Goal: Task Accomplishment & Management: Manage account settings

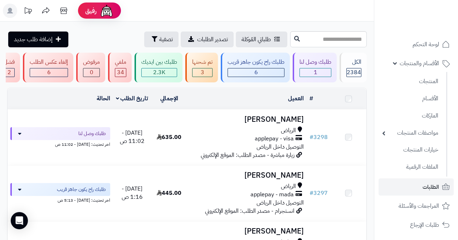
click at [425, 83] on link "المنتجات" at bounding box center [410, 81] width 63 height 15
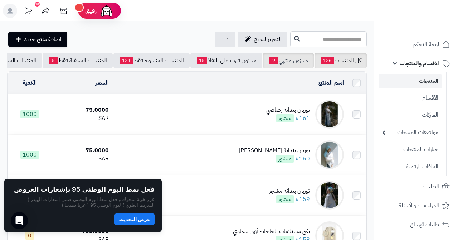
click at [286, 58] on link "مخزون منتهي 9" at bounding box center [288, 61] width 51 height 16
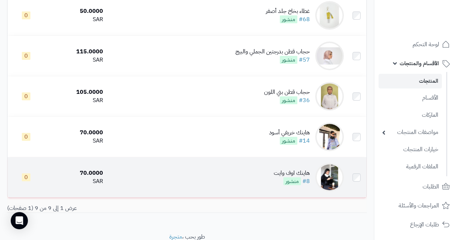
scroll to position [261, 0]
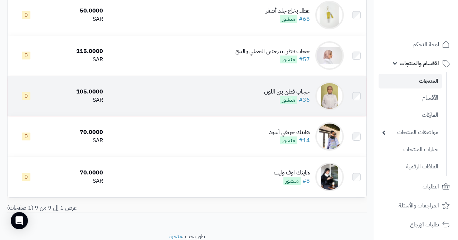
click at [331, 93] on img at bounding box center [329, 96] width 29 height 29
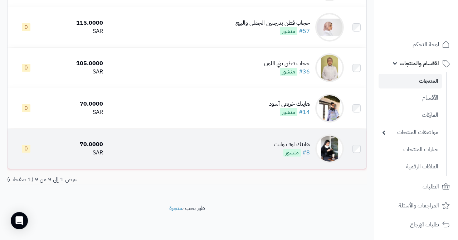
scroll to position [290, 0]
click at [139, 146] on td "هاينك اوف وايت #8 منشور" at bounding box center [226, 148] width 241 height 40
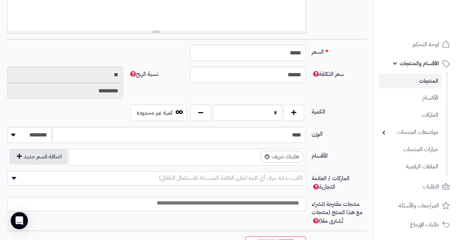
scroll to position [287, 0]
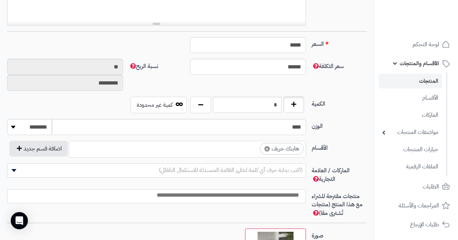
click at [290, 106] on button "button" at bounding box center [293, 104] width 21 height 16
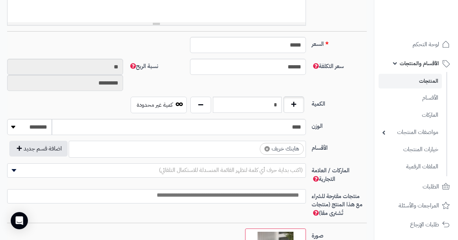
type input "*"
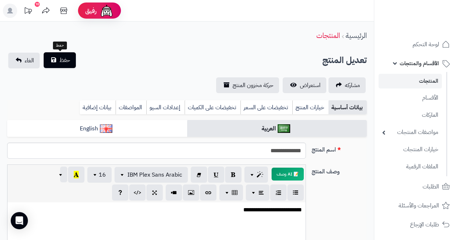
scroll to position [0, 0]
click at [59, 62] on button "حفظ" at bounding box center [60, 60] width 32 height 16
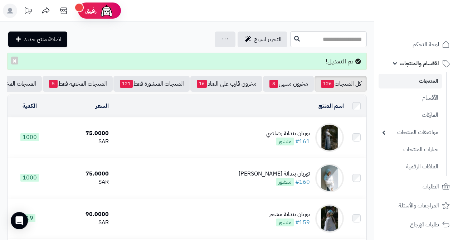
click at [409, 62] on span "الأقسام والمنتجات" at bounding box center [419, 63] width 39 height 10
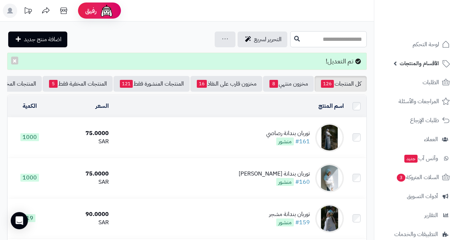
click at [347, 41] on input "text" at bounding box center [328, 39] width 77 height 16
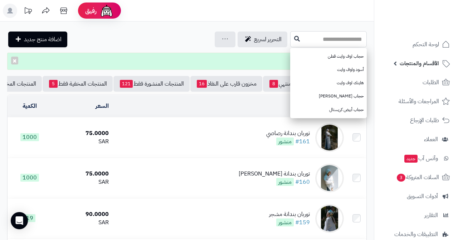
type input "*"
type input "*****"
click at [335, 59] on link "حجاب تيفاني قطن" at bounding box center [328, 56] width 77 height 13
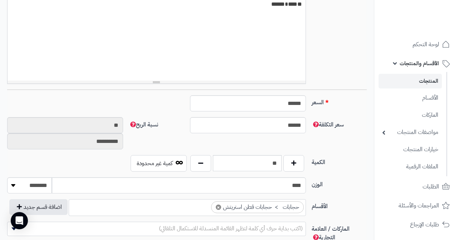
scroll to position [227, 0]
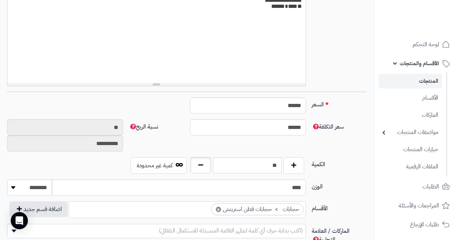
click at [204, 166] on button "button" at bounding box center [200, 165] width 21 height 16
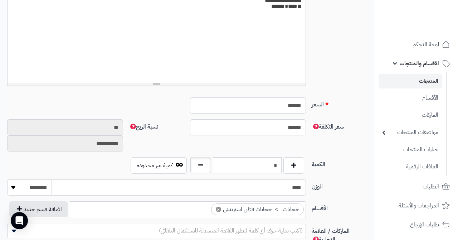
click at [204, 166] on button "button" at bounding box center [200, 165] width 21 height 16
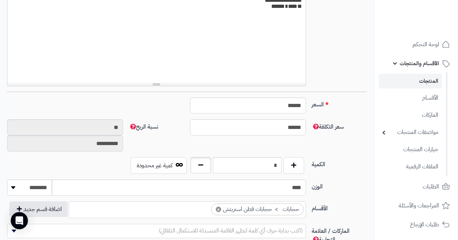
click at [204, 166] on button "button" at bounding box center [200, 165] width 21 height 16
type input "*"
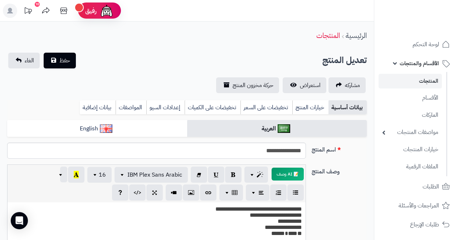
scroll to position [0, 0]
click at [61, 59] on span "حفظ" at bounding box center [64, 60] width 11 height 9
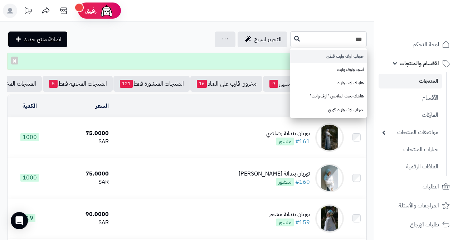
type input "***"
click at [336, 56] on link "حجاب اوف وايت قطن" at bounding box center [328, 56] width 77 height 13
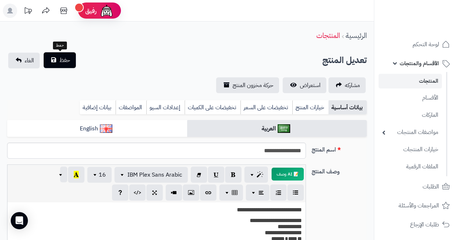
click at [64, 59] on span "حفظ" at bounding box center [64, 60] width 11 height 9
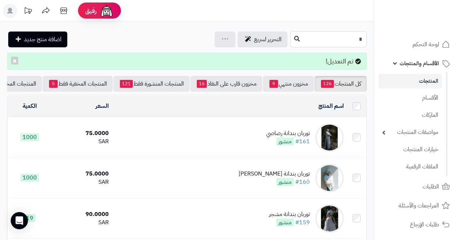
click at [346, 41] on input "*" at bounding box center [328, 39] width 77 height 16
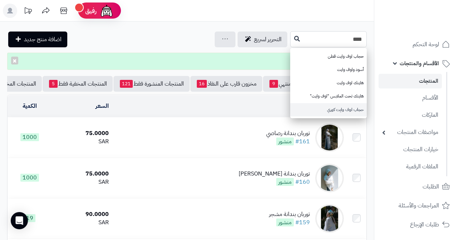
type input "***"
click at [332, 108] on link "حجاب اوف وايت كوري" at bounding box center [328, 109] width 77 height 13
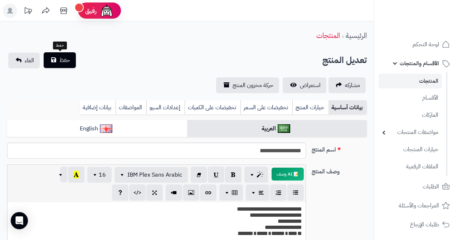
click at [60, 58] on span "حفظ" at bounding box center [64, 60] width 11 height 9
